Goal: Task Accomplishment & Management: Manage account settings

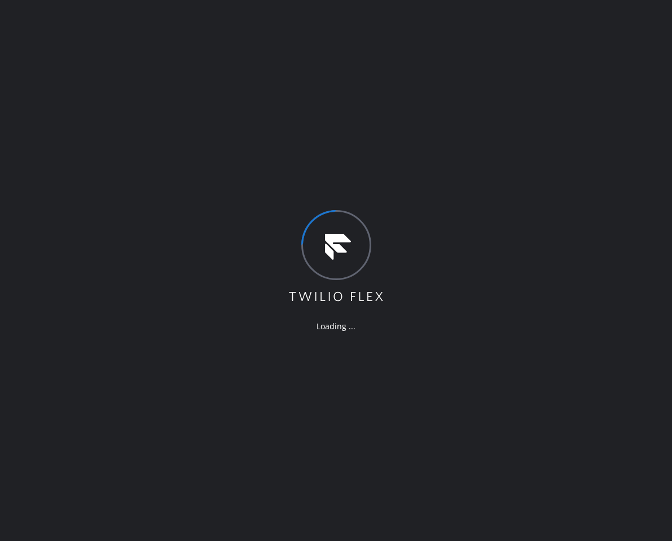
click at [138, 212] on div "Loading ..." at bounding box center [336, 270] width 672 height 541
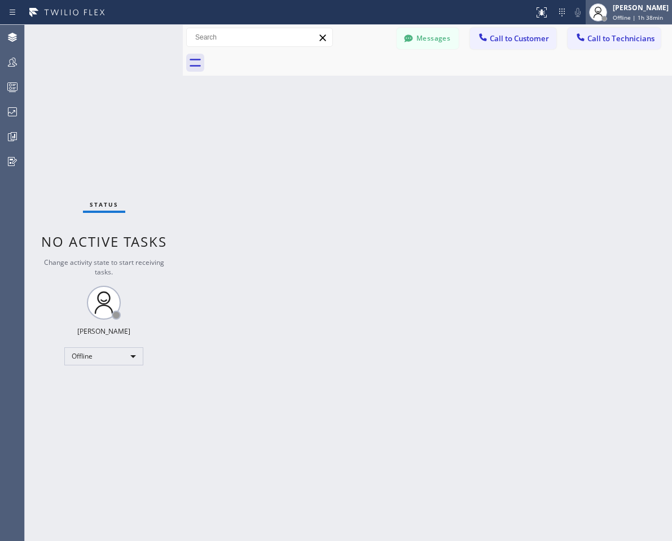
click at [615, 20] on span "Offline | 1h 38min" at bounding box center [638, 18] width 50 height 8
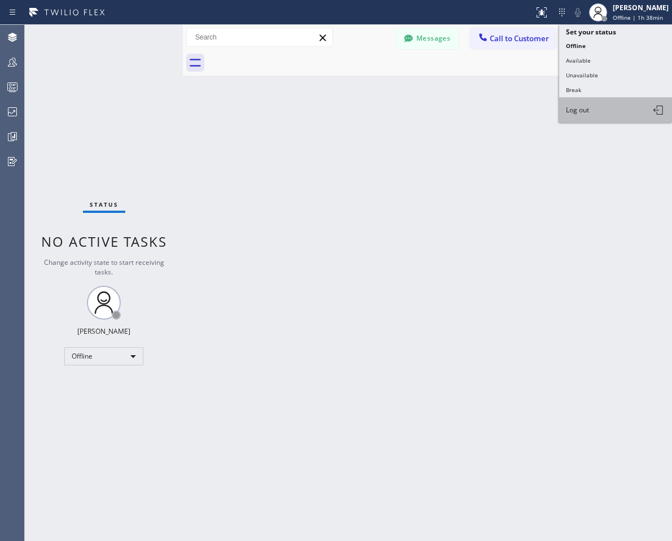
click at [609, 121] on button "Log out" at bounding box center [615, 110] width 113 height 25
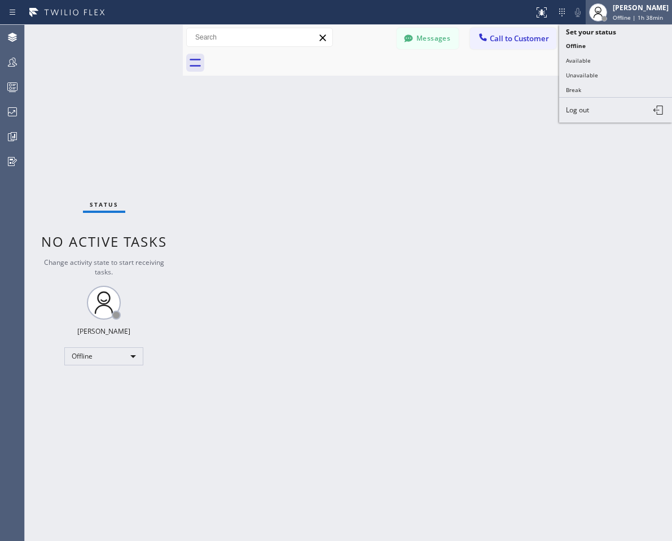
click at [651, 12] on div "[PERSON_NAME] Offline | 1h 38min" at bounding box center [640, 12] width 61 height 20
